Goal: Task Accomplishment & Management: Manage account settings

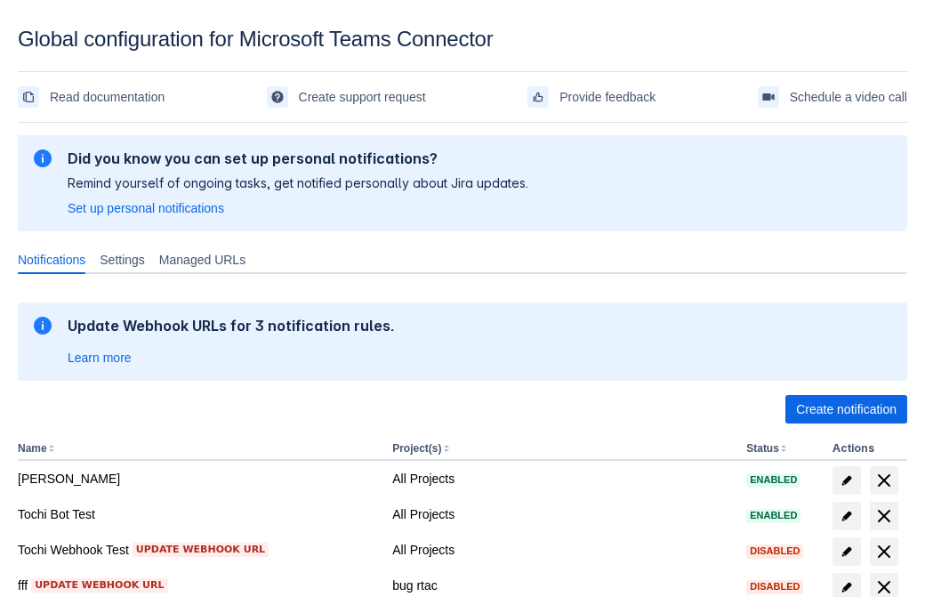
click at [846, 409] on span "Create notification" at bounding box center [846, 409] width 100 height 28
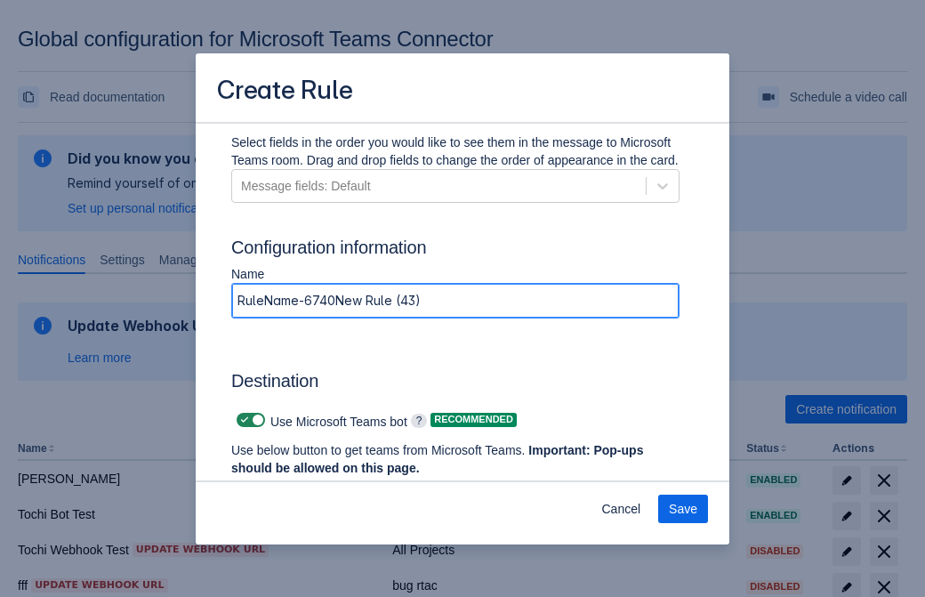
type input "RuleName-67404New Rule (43)"
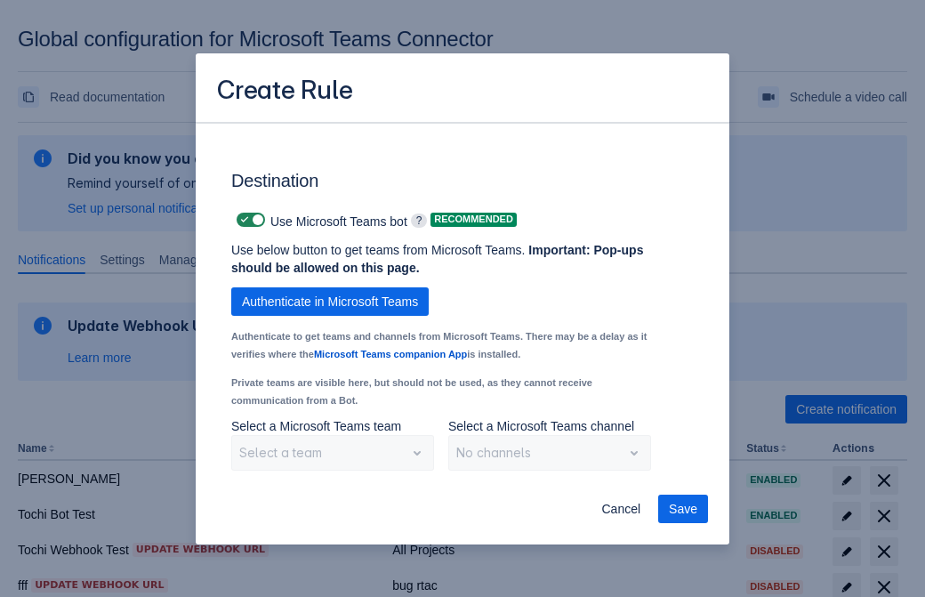
scroll to position [1475, 0]
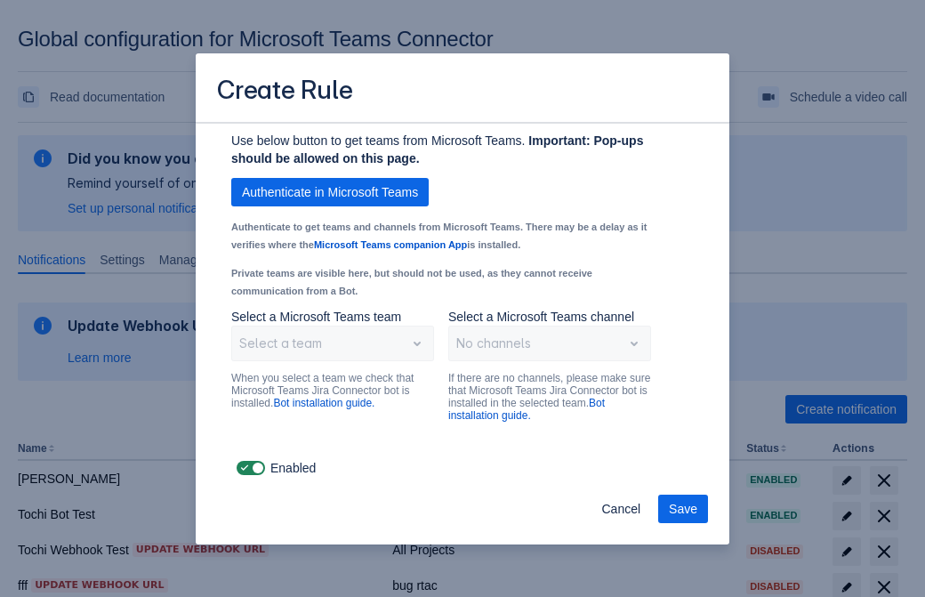
click at [330, 192] on span "Authenticate in Microsoft Teams" at bounding box center [330, 192] width 176 height 28
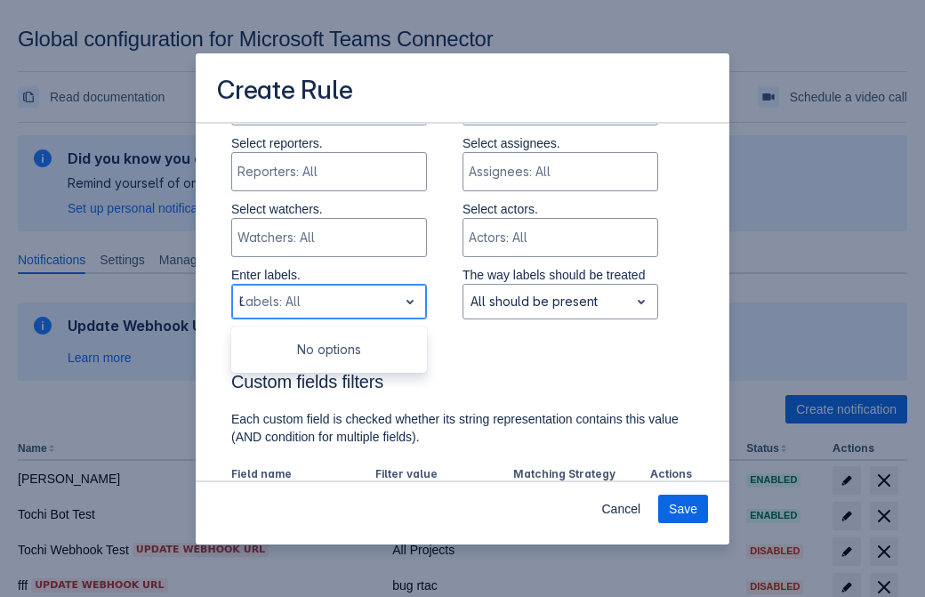
type input "67404_label"
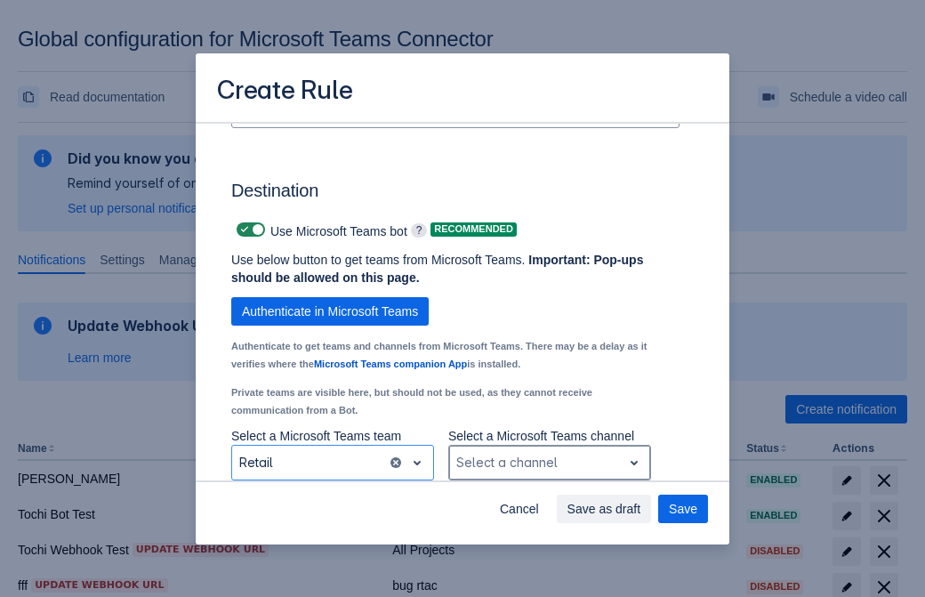
click at [549, 462] on div "Scrollable content" at bounding box center [535, 462] width 158 height 21
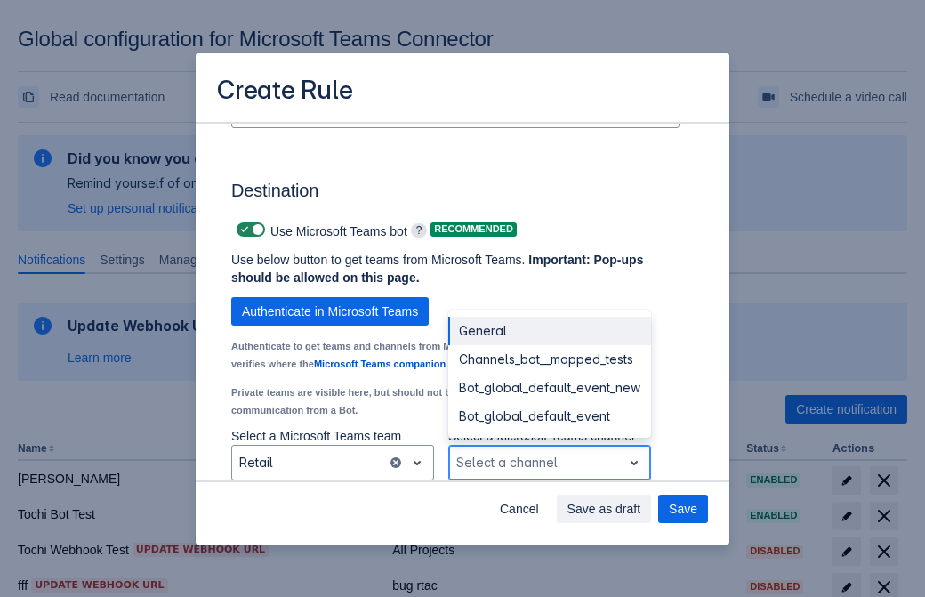
click at [549, 416] on div "Bot_global_default_event" at bounding box center [549, 416] width 203 height 28
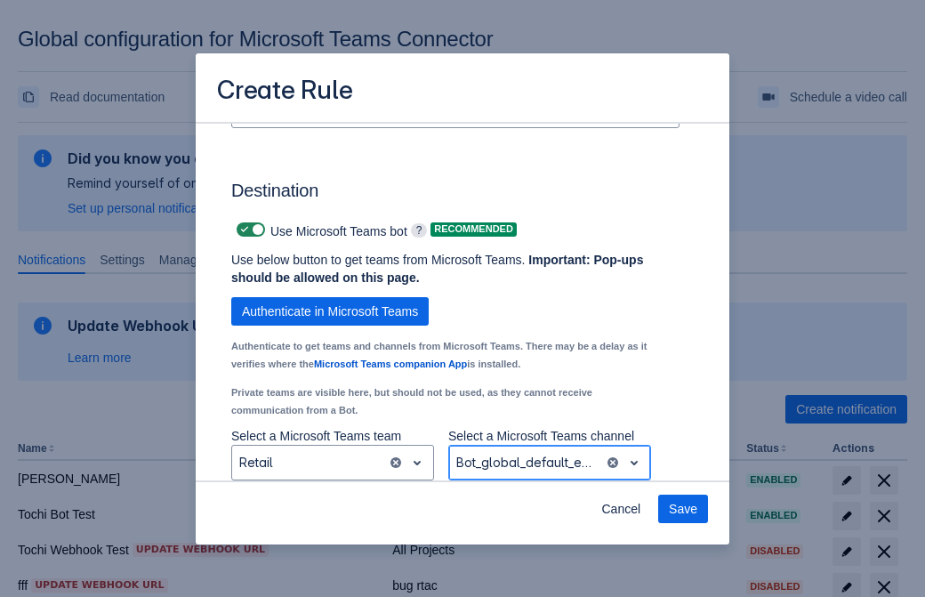
click at [683, 509] on span "Save" at bounding box center [683, 508] width 28 height 28
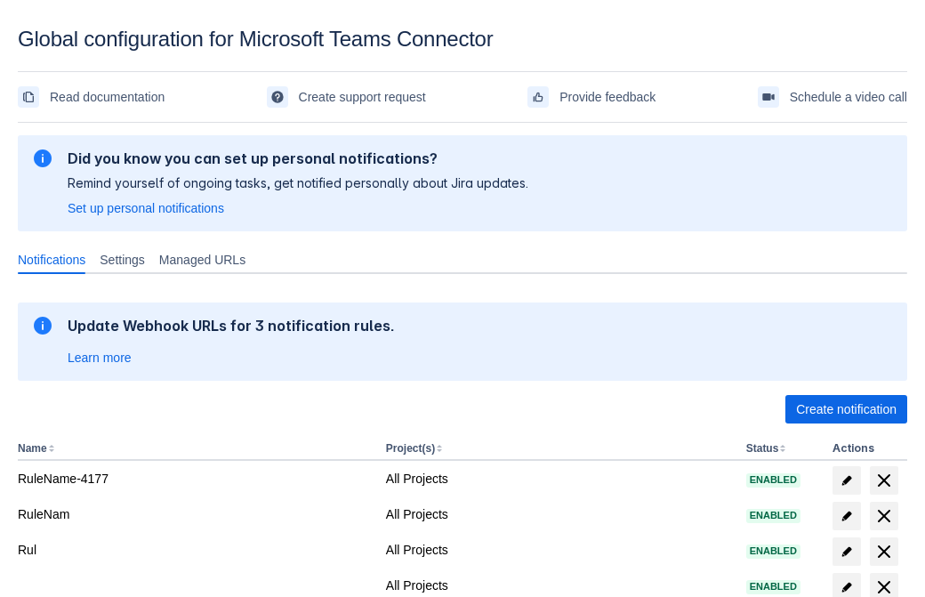
scroll to position [367, 0]
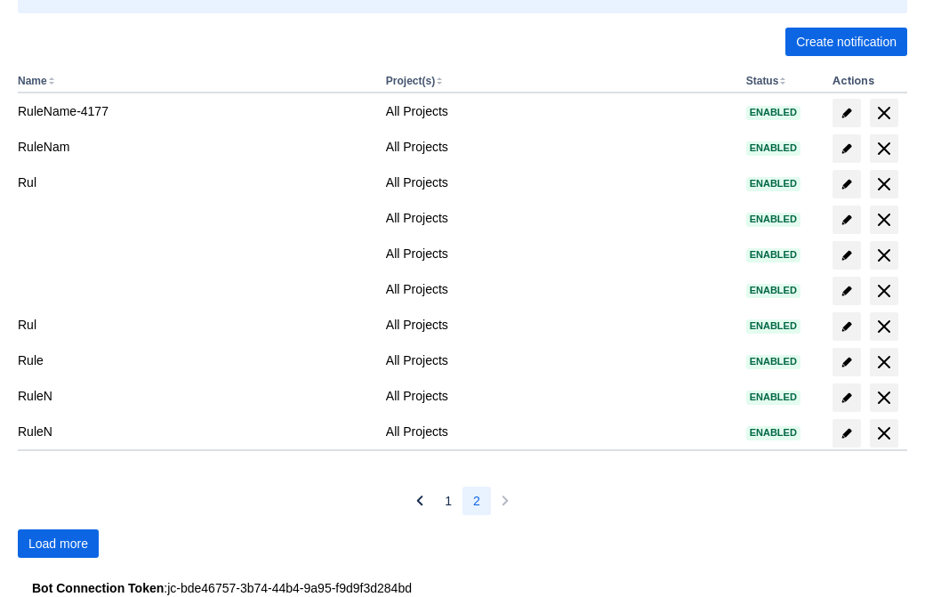
click at [58, 543] on span "Load more" at bounding box center [58, 543] width 60 height 28
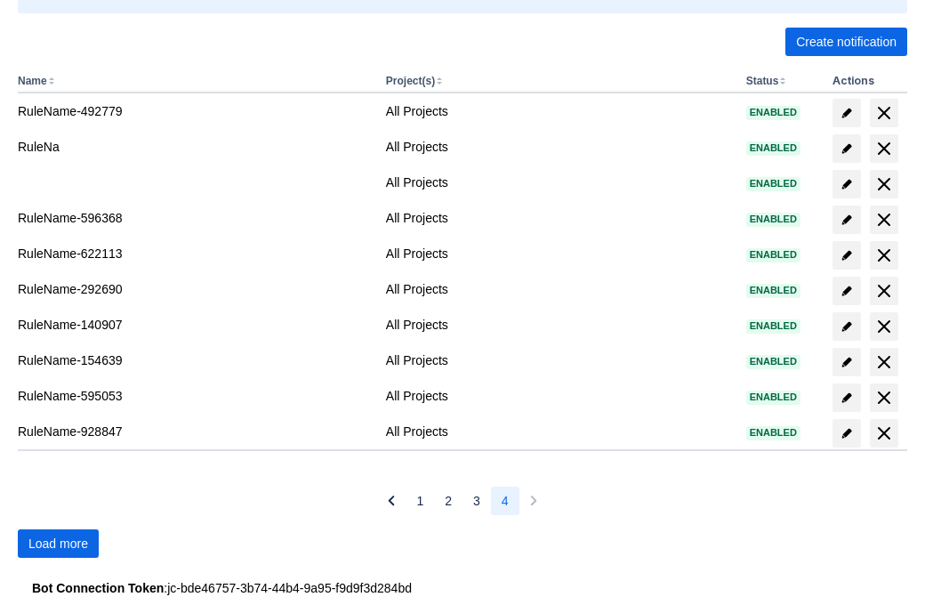
click at [58, 543] on span "Load more" at bounding box center [58, 543] width 60 height 28
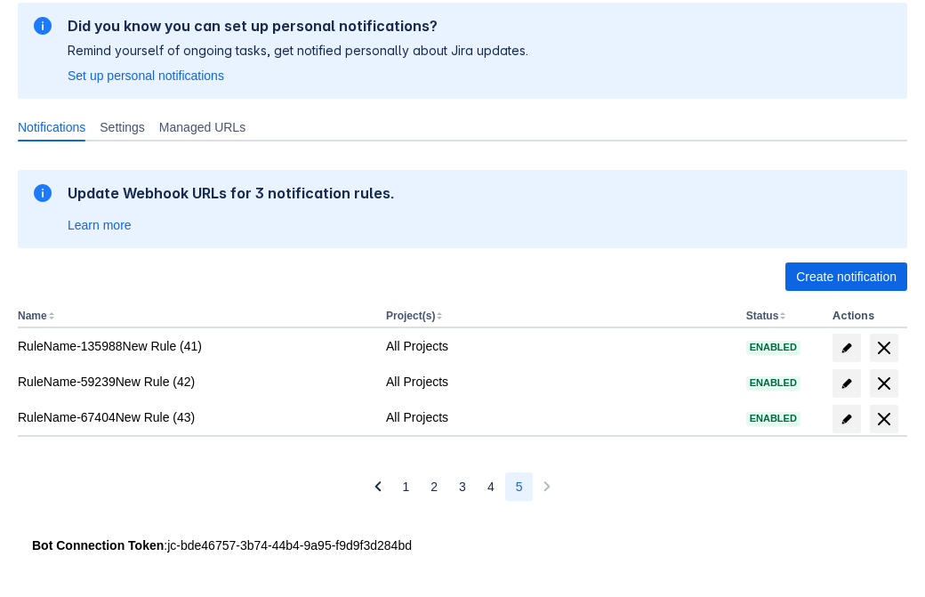
scroll to position [132, 0]
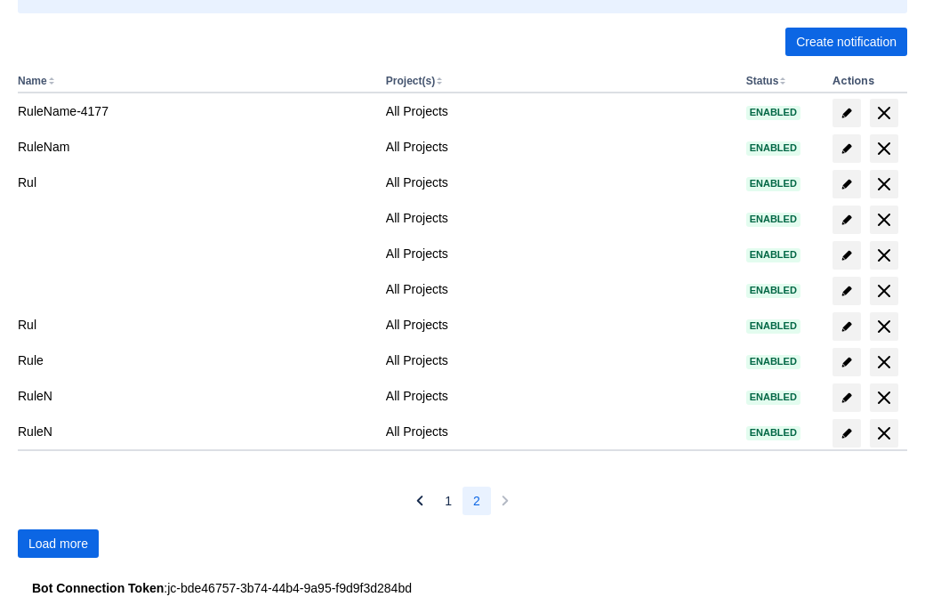
click at [58, 543] on span "Load more" at bounding box center [58, 543] width 60 height 28
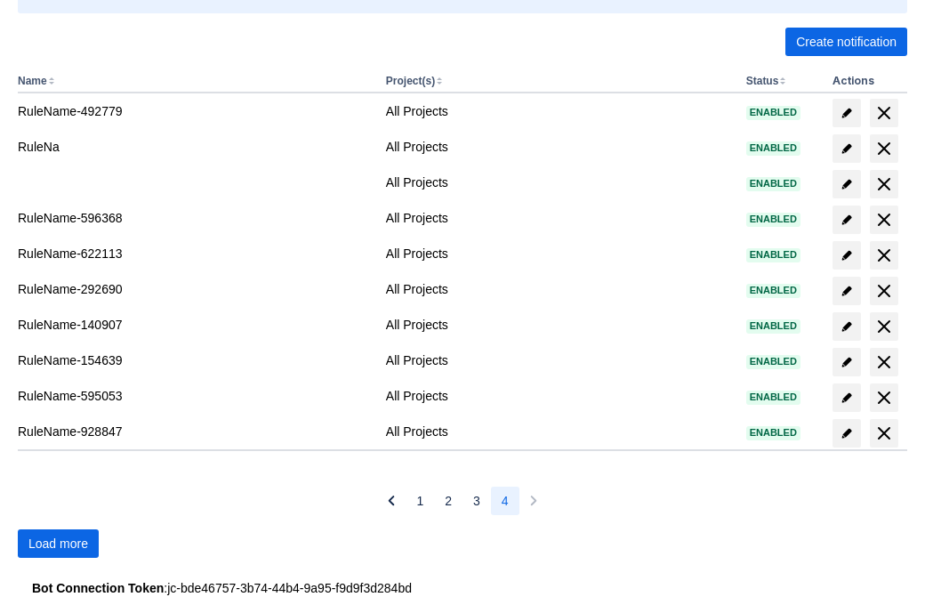
click at [58, 543] on span "Load more" at bounding box center [58, 543] width 60 height 28
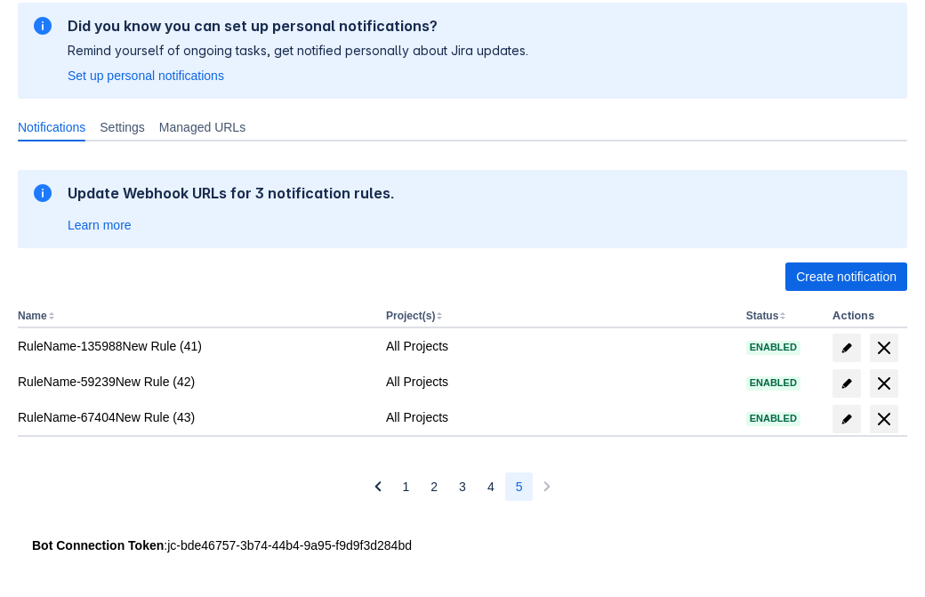
click at [883, 419] on span "delete" at bounding box center [883, 418] width 21 height 21
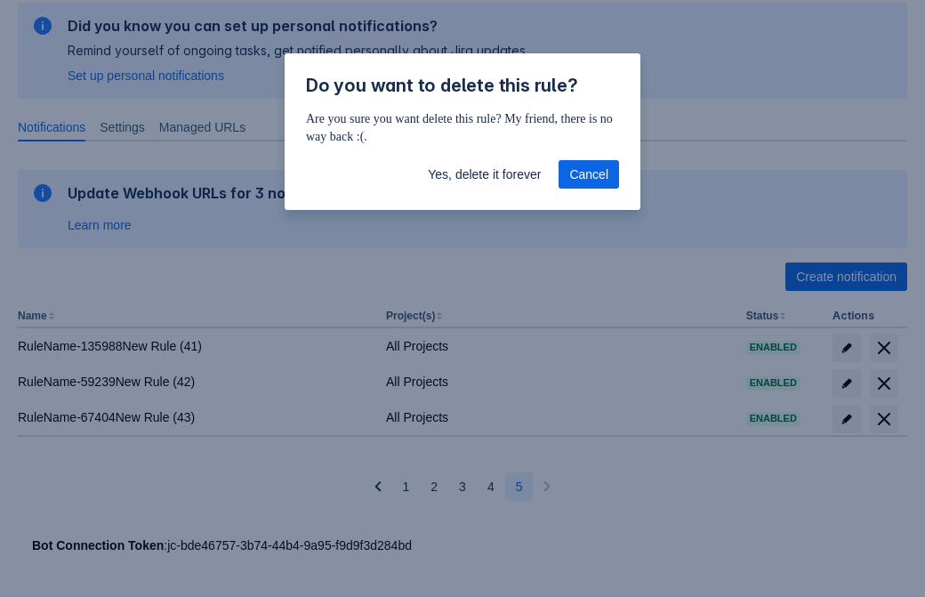
click at [484, 174] on span "Yes, delete it forever" at bounding box center [484, 174] width 113 height 28
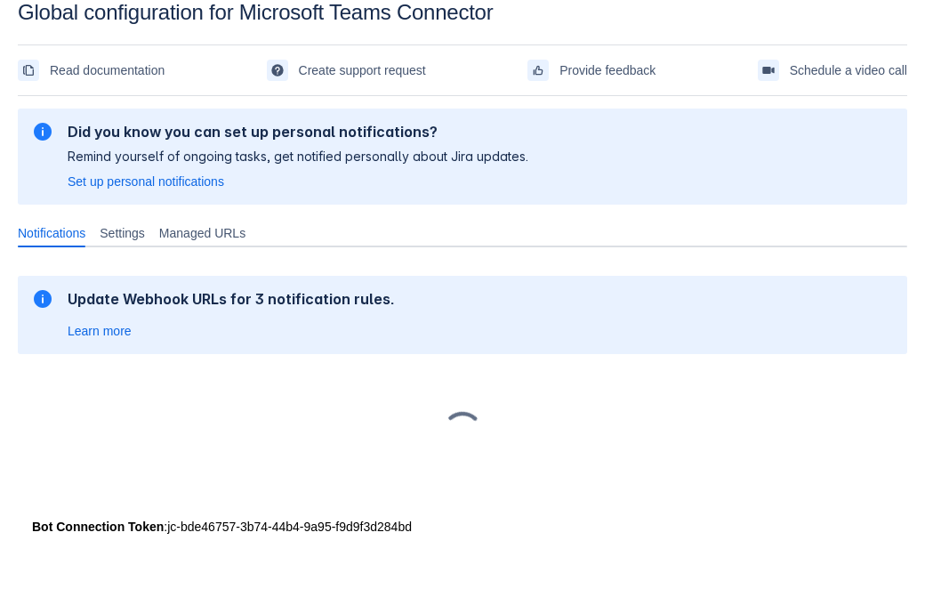
scroll to position [27, 0]
